Goal: Book appointment/travel/reservation

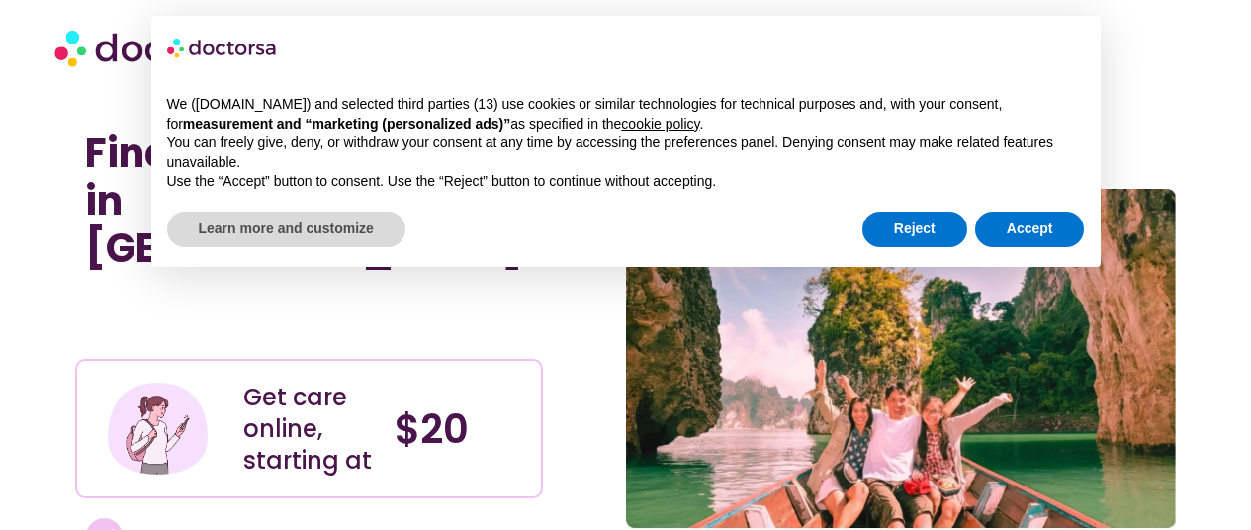
scroll to position [96, 0]
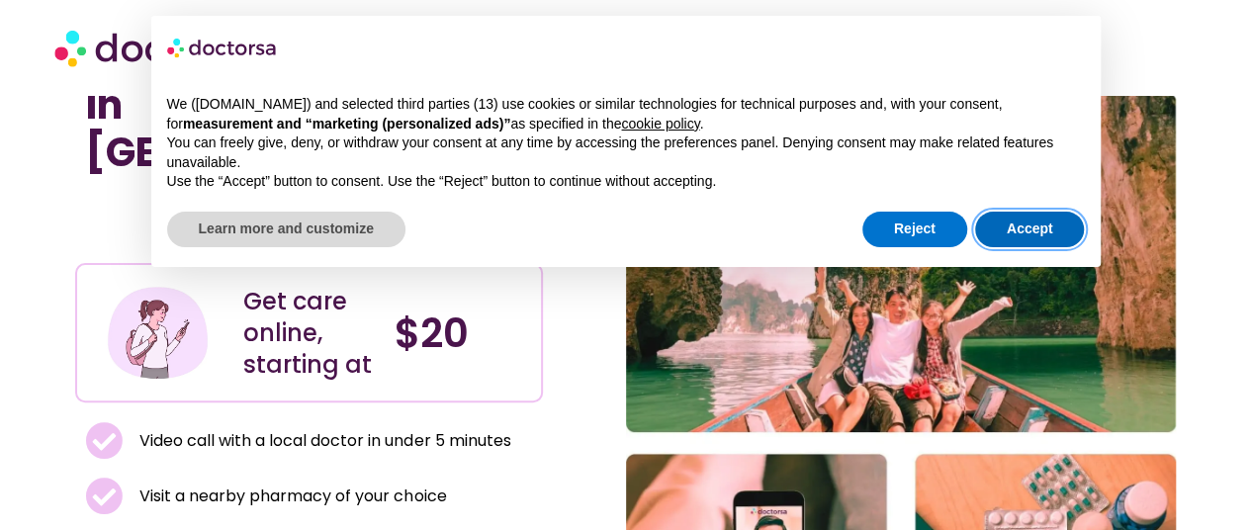
click at [1038, 228] on button "Accept" at bounding box center [1030, 230] width 110 height 36
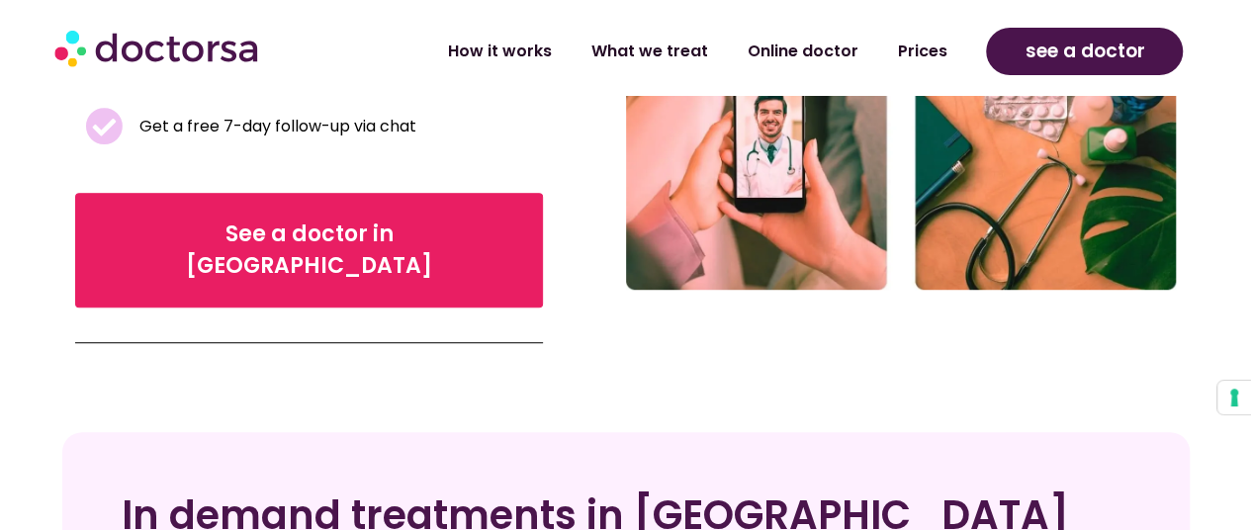
scroll to position [519, 0]
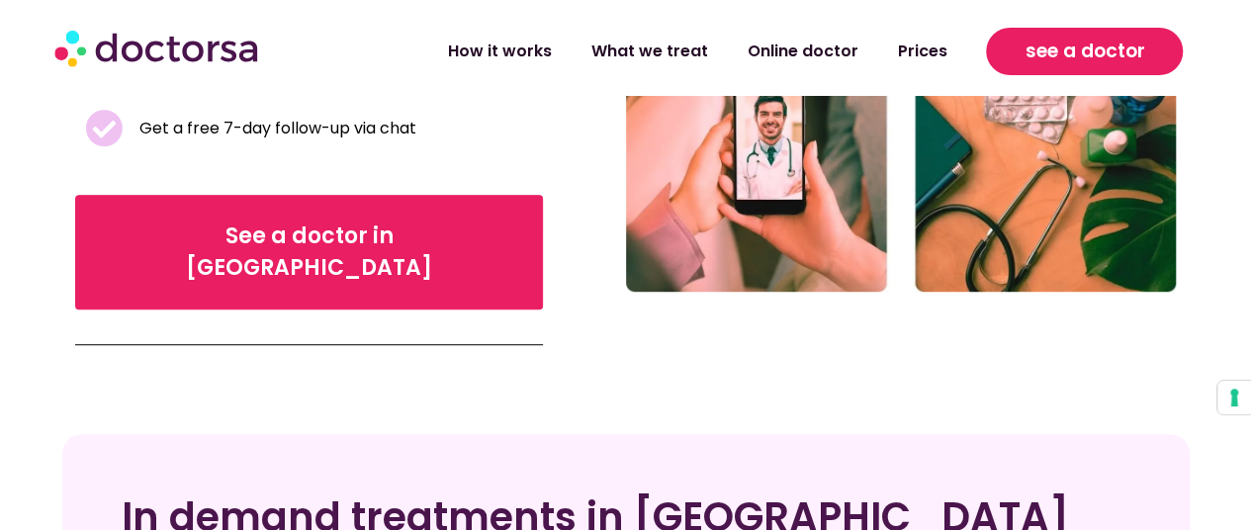
click at [1032, 46] on link "see a doctor" at bounding box center [1084, 51] width 197 height 47
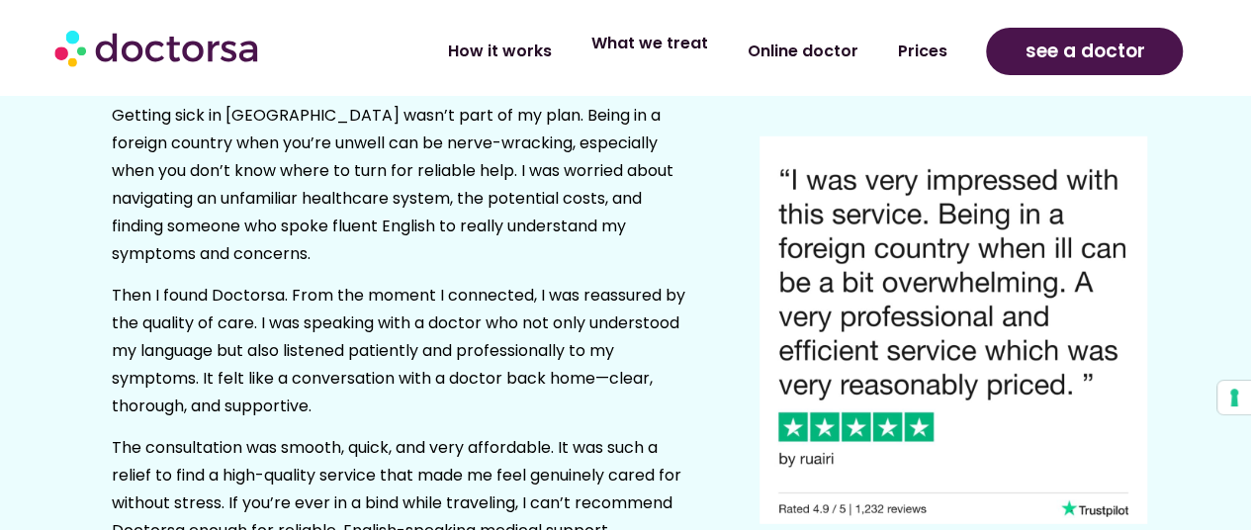
scroll to position [2717, 0]
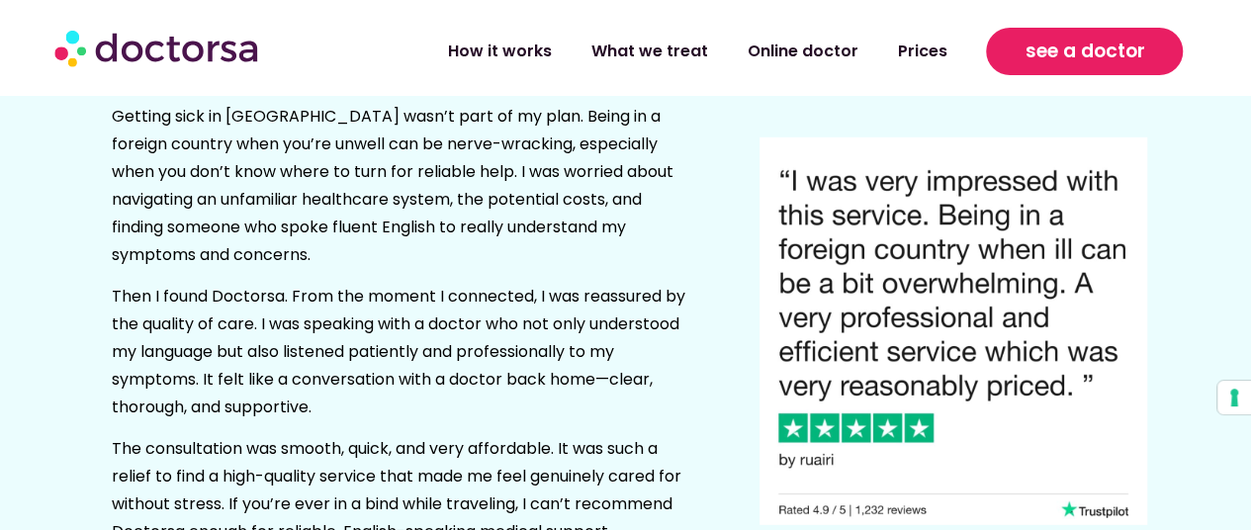
click at [1069, 35] on link "see a doctor" at bounding box center [1084, 51] width 197 height 47
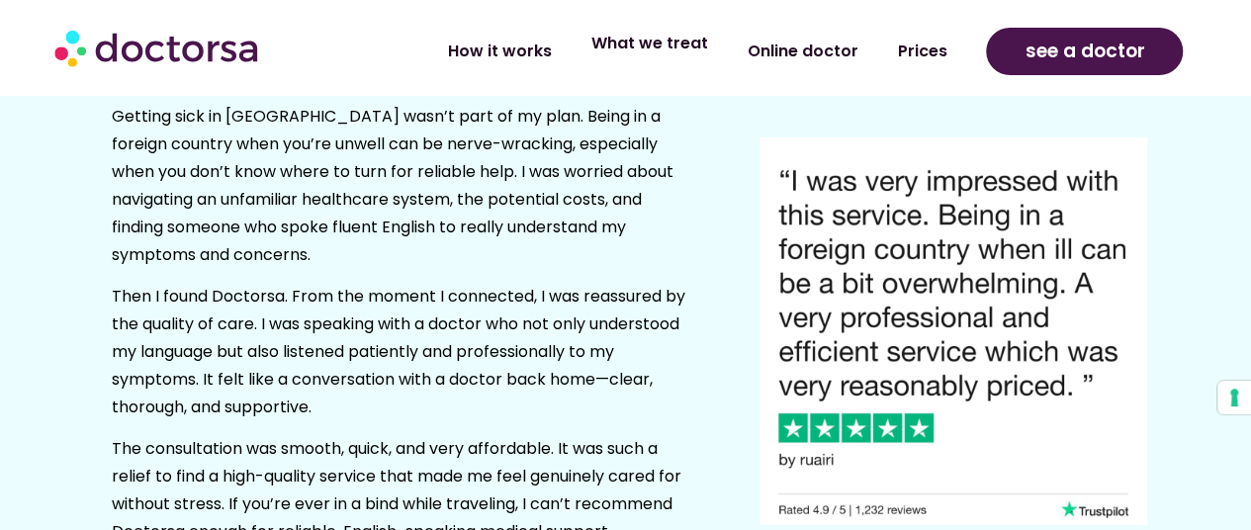
scroll to position [2708, 0]
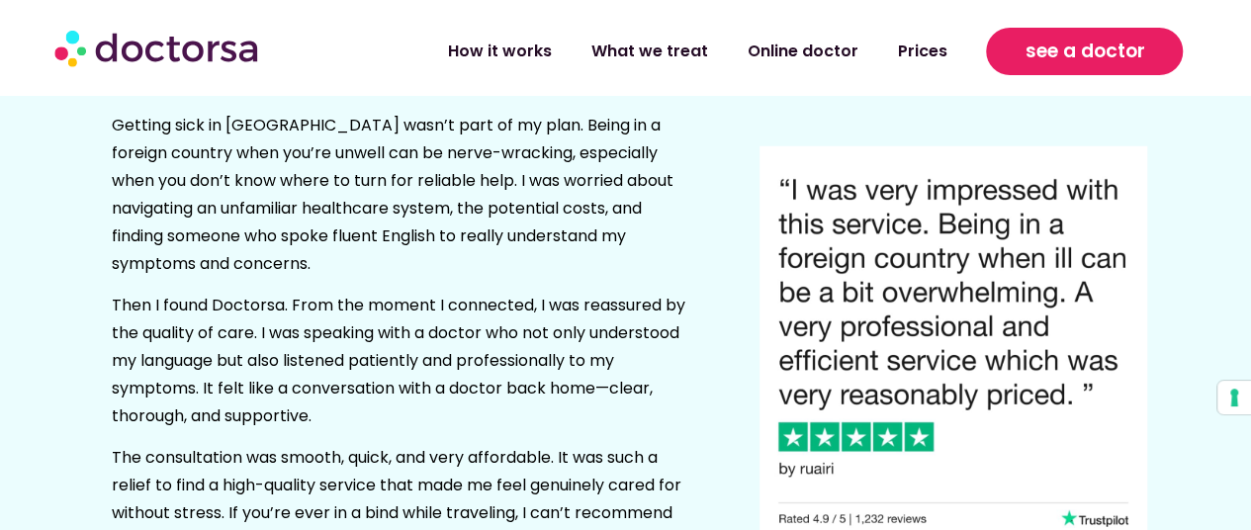
click at [1109, 51] on span "see a doctor" at bounding box center [1084, 52] width 120 height 32
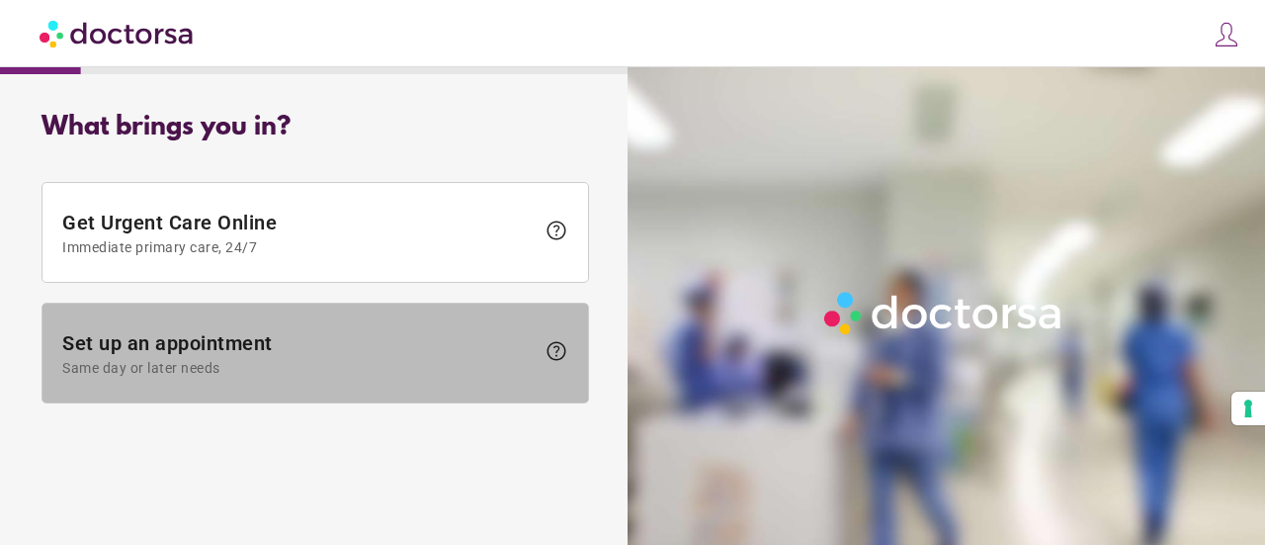
click at [312, 319] on span at bounding box center [316, 353] width 546 height 99
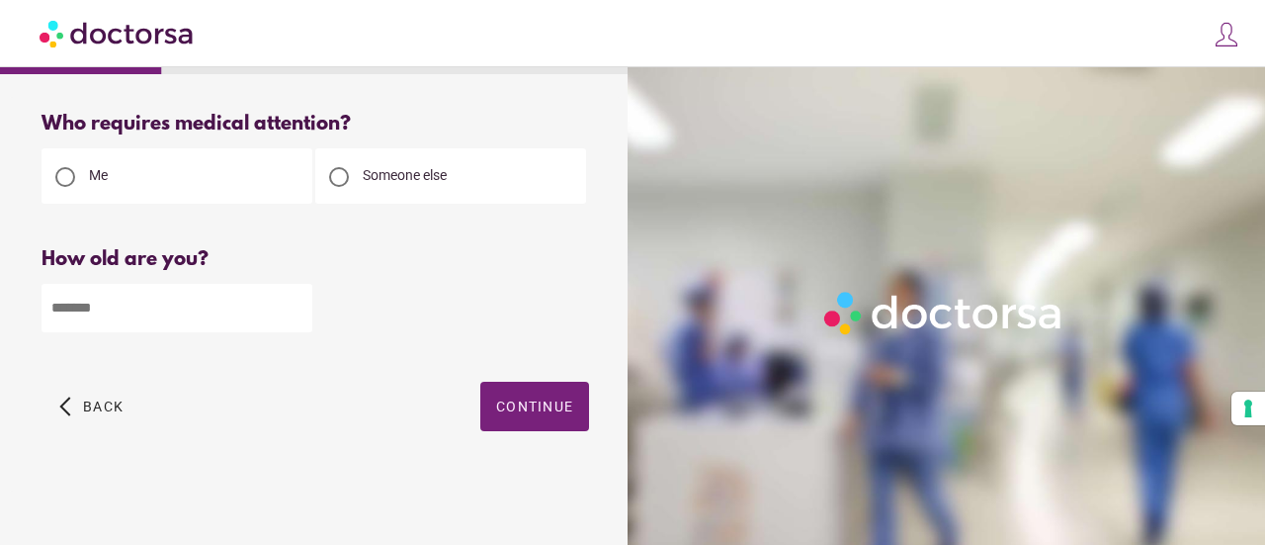
click at [289, 299] on input "number" at bounding box center [177, 308] width 271 height 48
click at [113, 403] on span "Back" at bounding box center [103, 406] width 41 height 16
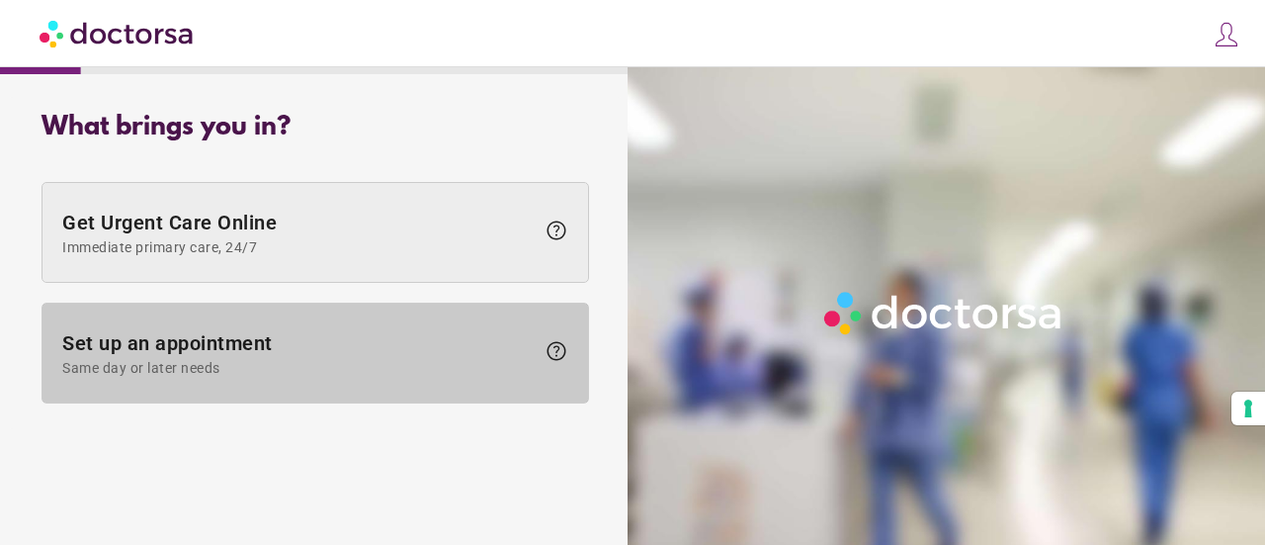
drag, startPoint x: 414, startPoint y: 343, endPoint x: 467, endPoint y: 226, distance: 127.9
click at [467, 226] on div "Get Urgent Care Online Immediate primary care, 24/7 help Set up an appointment …" at bounding box center [316, 292] width 548 height 241
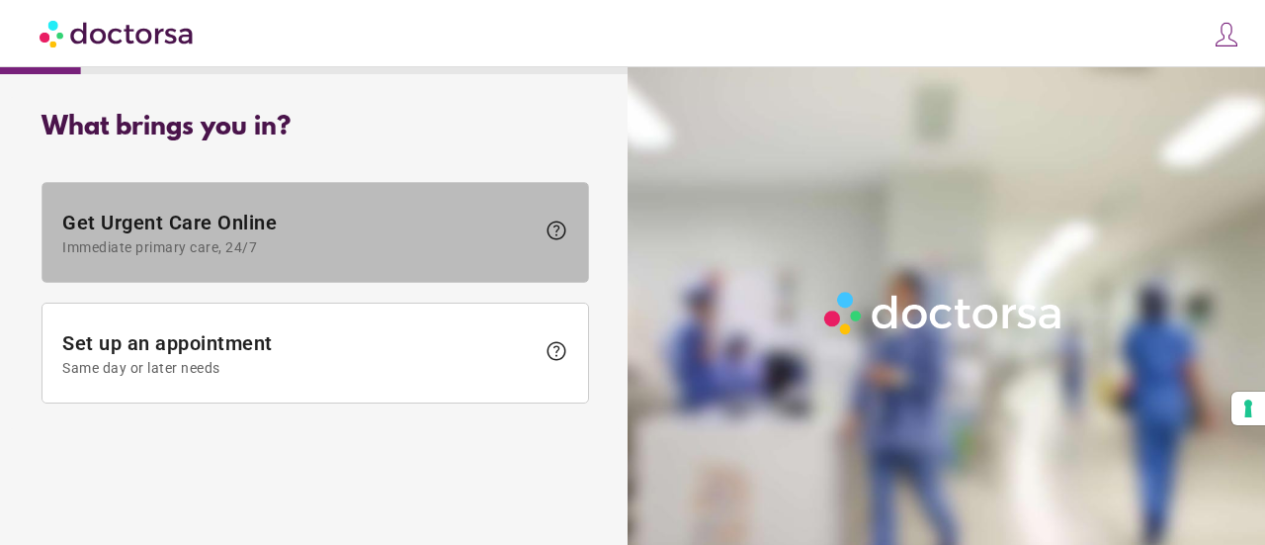
click at [467, 226] on span "Get Urgent Care Online Immediate primary care, 24/7" at bounding box center [298, 233] width 473 height 44
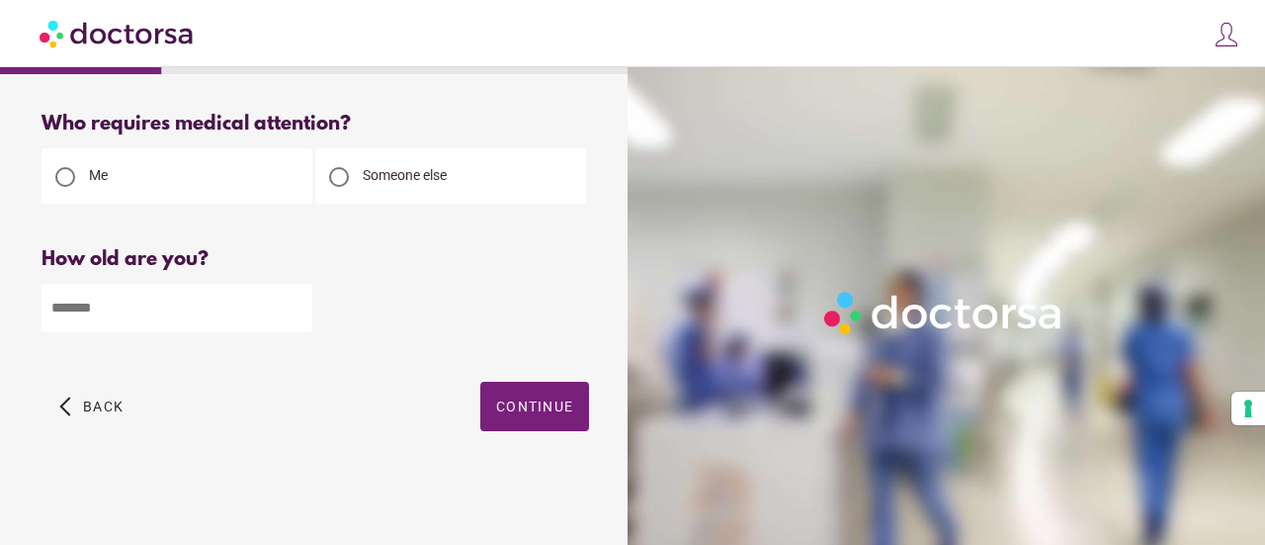
click at [219, 312] on input "number" at bounding box center [177, 308] width 271 height 48
type input "**"
click at [526, 414] on span "Continue" at bounding box center [534, 406] width 77 height 16
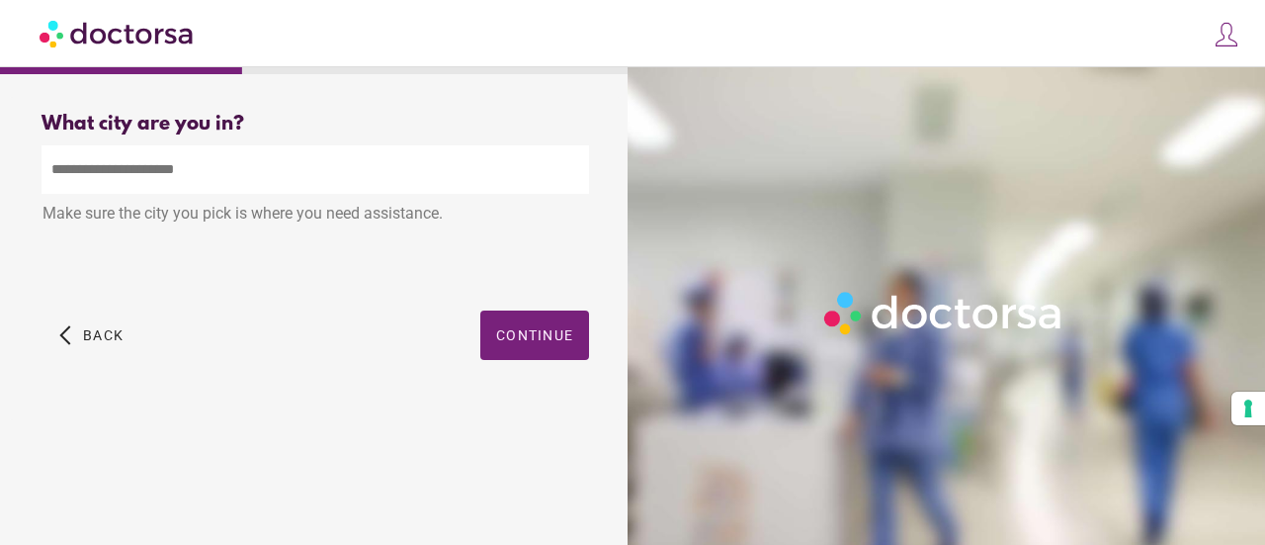
drag, startPoint x: 495, startPoint y: 197, endPoint x: 154, endPoint y: 321, distance: 363.1
click at [154, 321] on div "What city are you in? What city is the patient in? Make sure the city you pick …" at bounding box center [315, 258] width 611 height 323
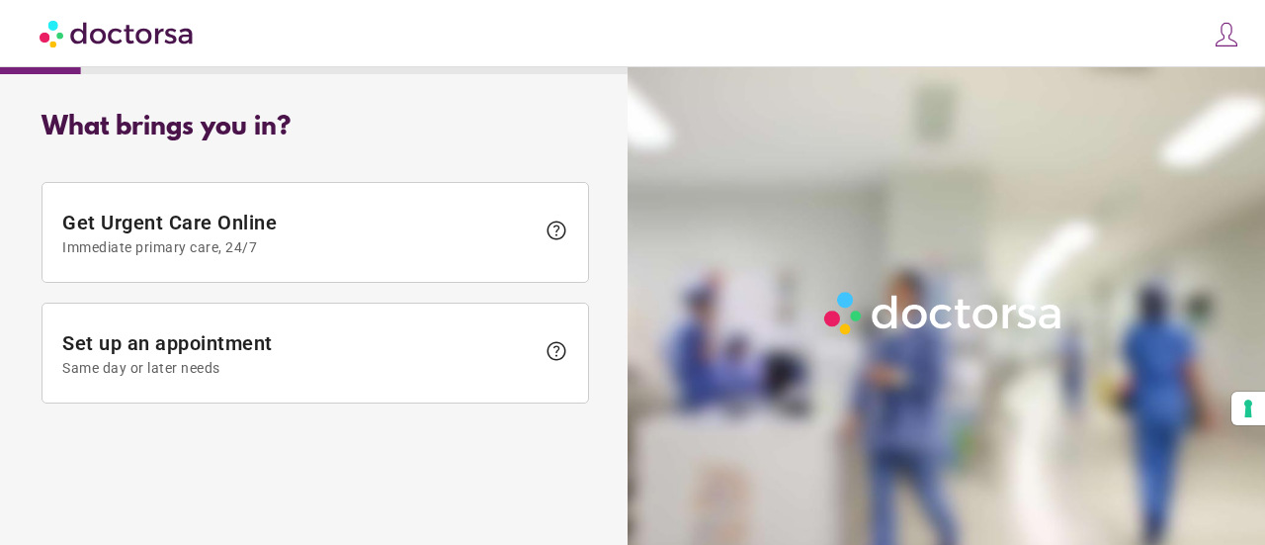
click at [1225, 34] on img at bounding box center [1227, 35] width 28 height 28
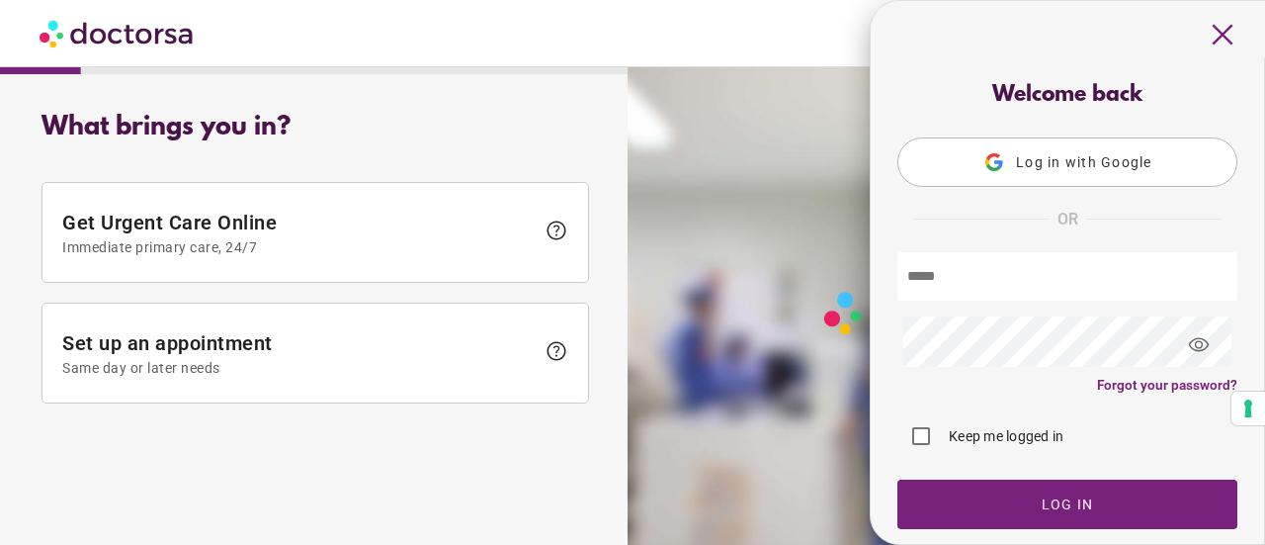
click at [1113, 161] on span "Log in with Google" at bounding box center [1084, 162] width 136 height 16
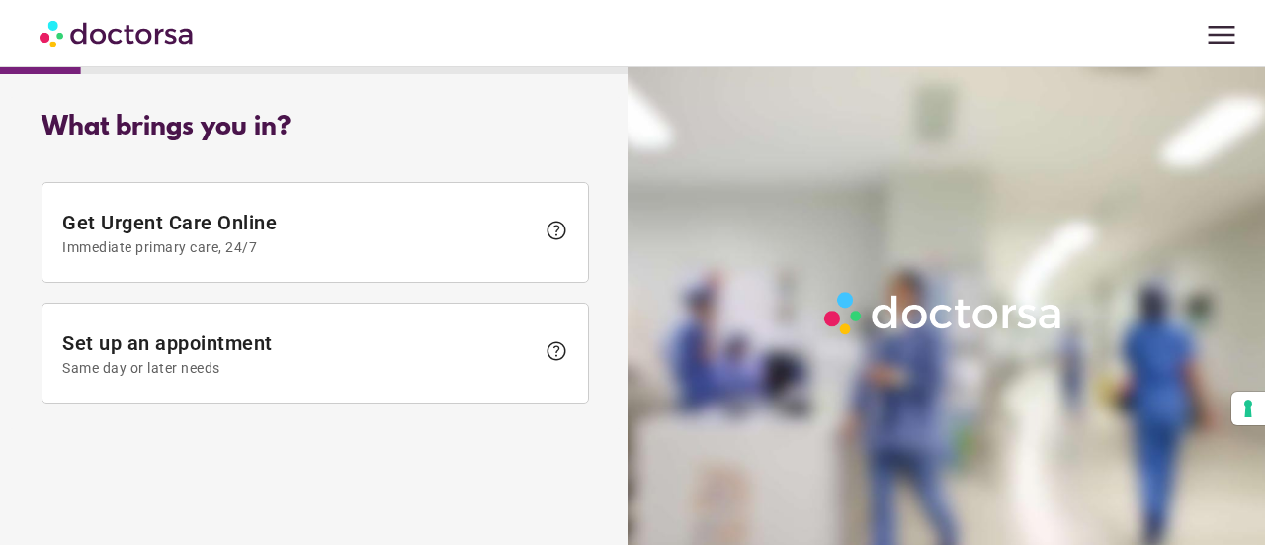
click at [1223, 29] on span "menu" at bounding box center [1222, 35] width 38 height 38
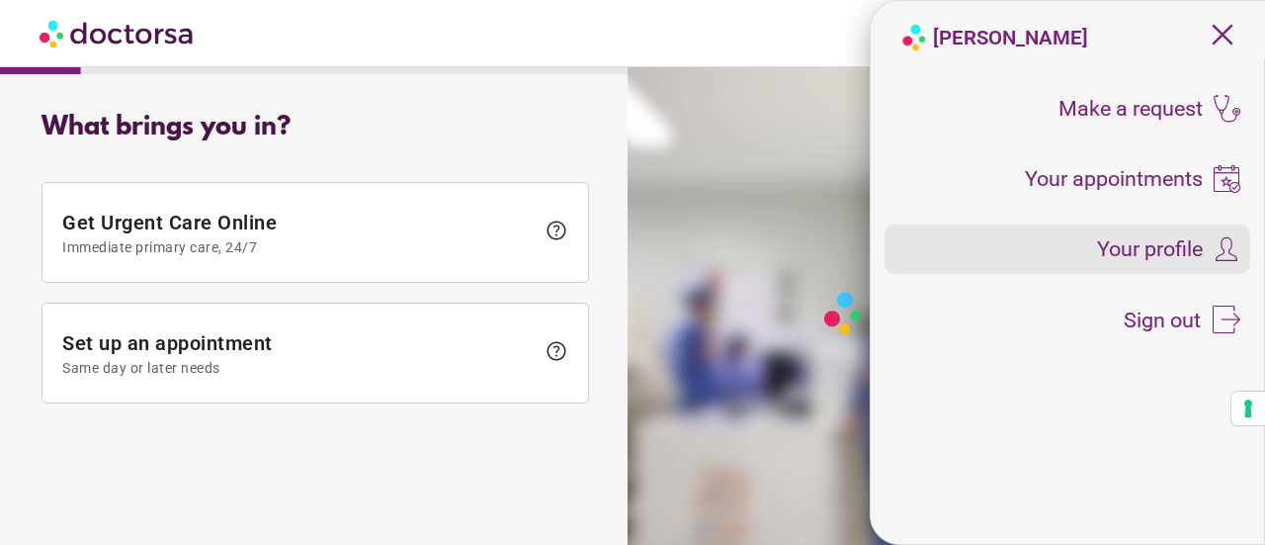
click at [1179, 254] on span "Your profile" at bounding box center [1150, 249] width 106 height 22
